Goal: Transaction & Acquisition: Purchase product/service

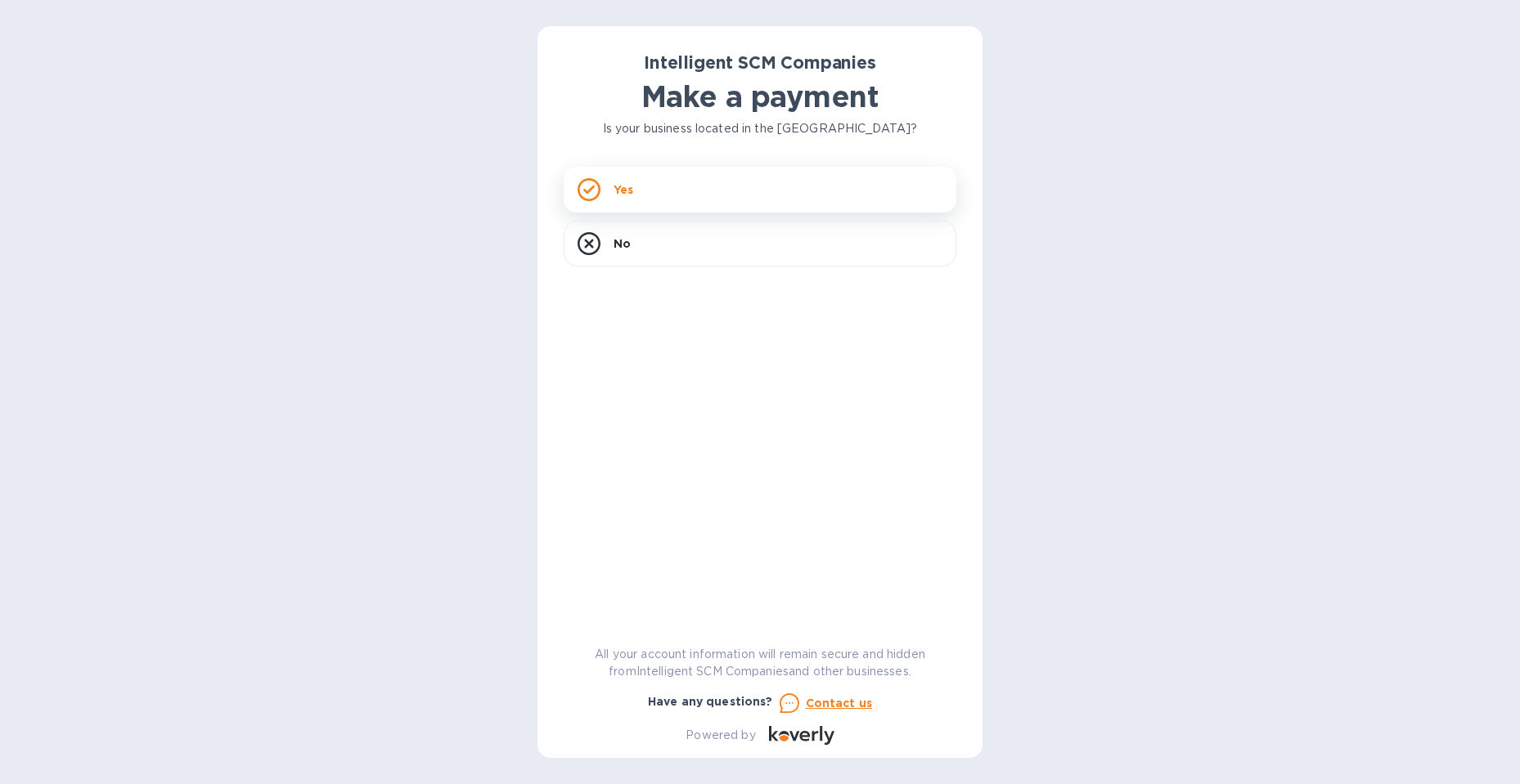
click at [643, 196] on div "Yes" at bounding box center [760, 189] width 393 height 46
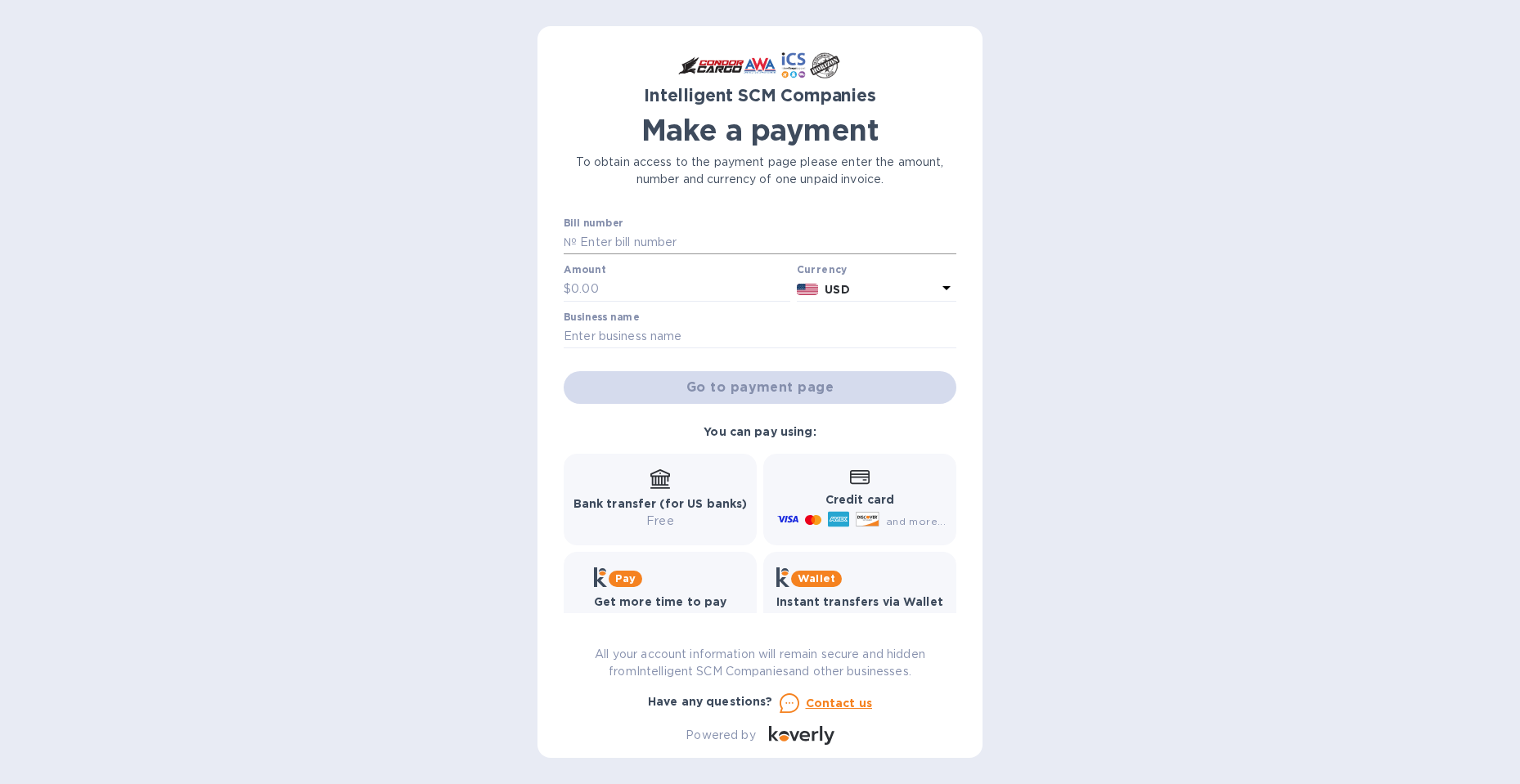
click at [631, 242] on input "text" at bounding box center [766, 243] width 379 height 25
type input "S00518465"
type input "155.00"
click at [692, 348] on input "text" at bounding box center [760, 337] width 393 height 25
click at [692, 340] on input "text" at bounding box center [760, 337] width 393 height 25
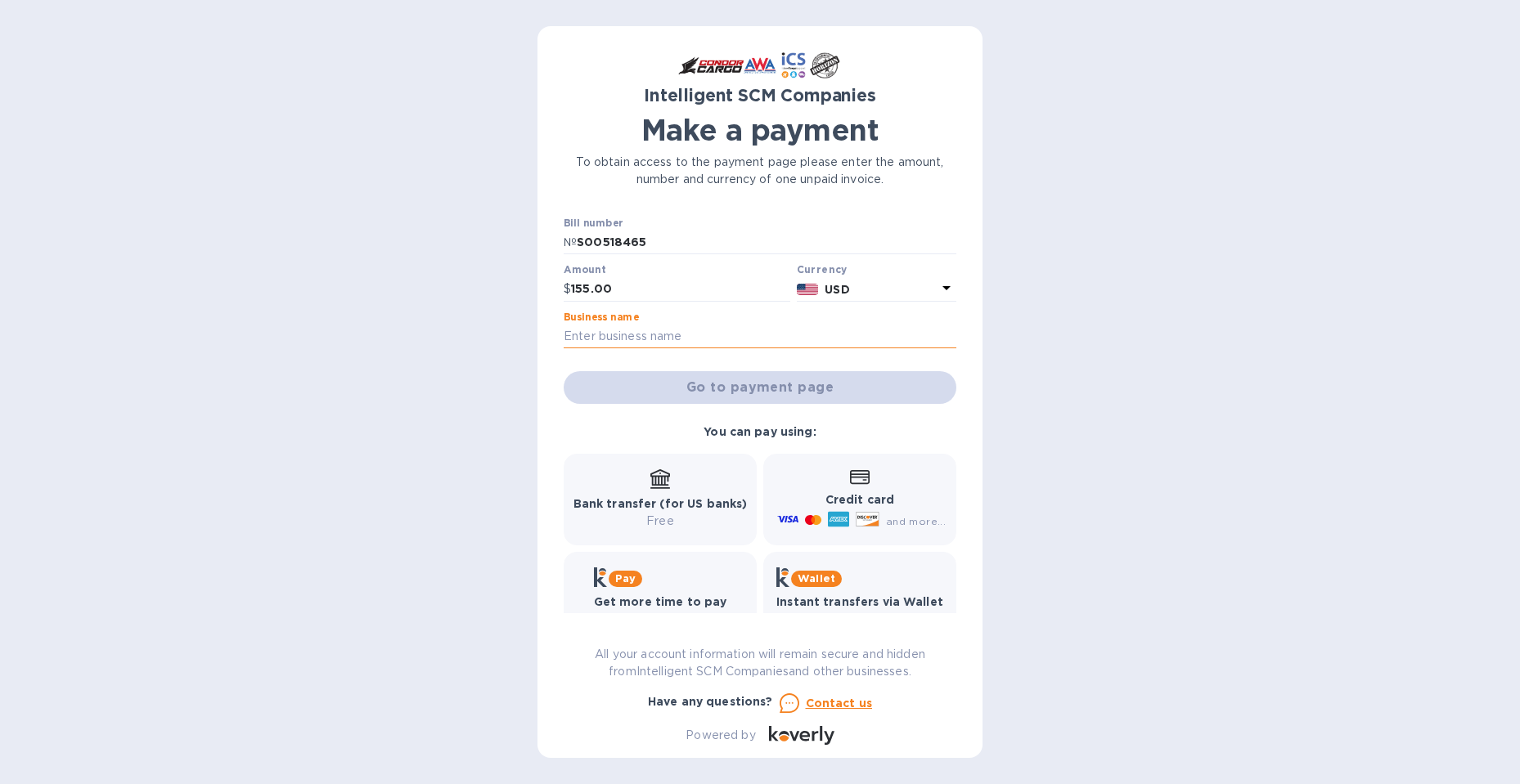
type input "Island Cargo Support"
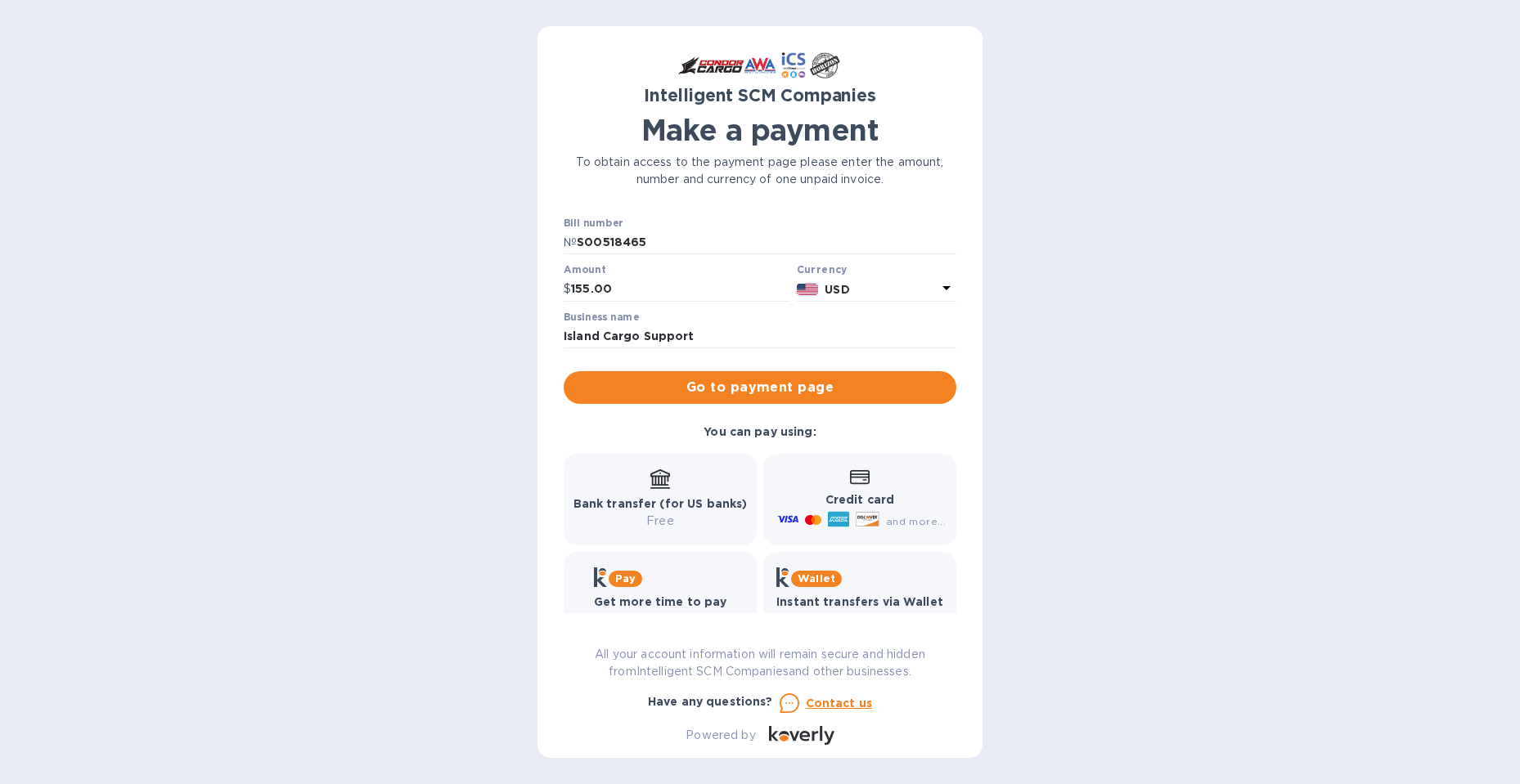
click at [718, 397] on span "Go to payment page" at bounding box center [760, 387] width 366 height 20
